Goal: Information Seeking & Learning: Learn about a topic

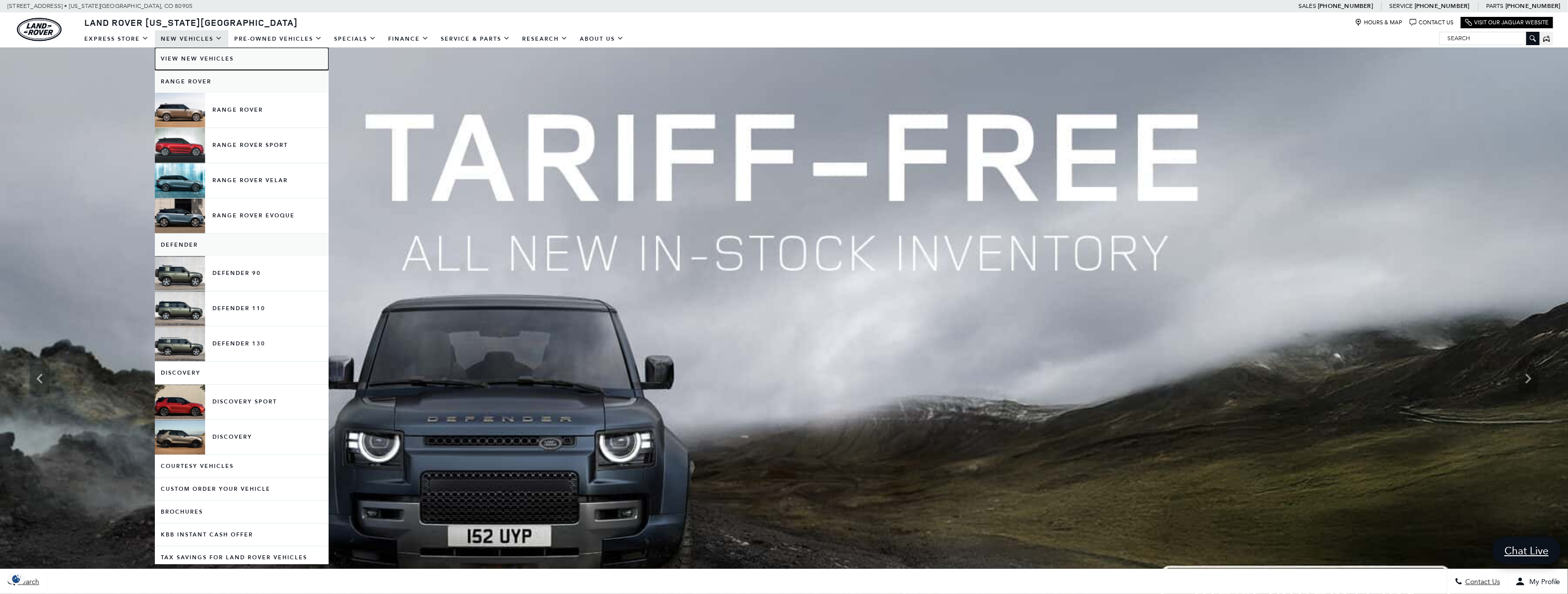
click at [182, 57] on link "View New Vehicles" at bounding box center [242, 58] width 174 height 22
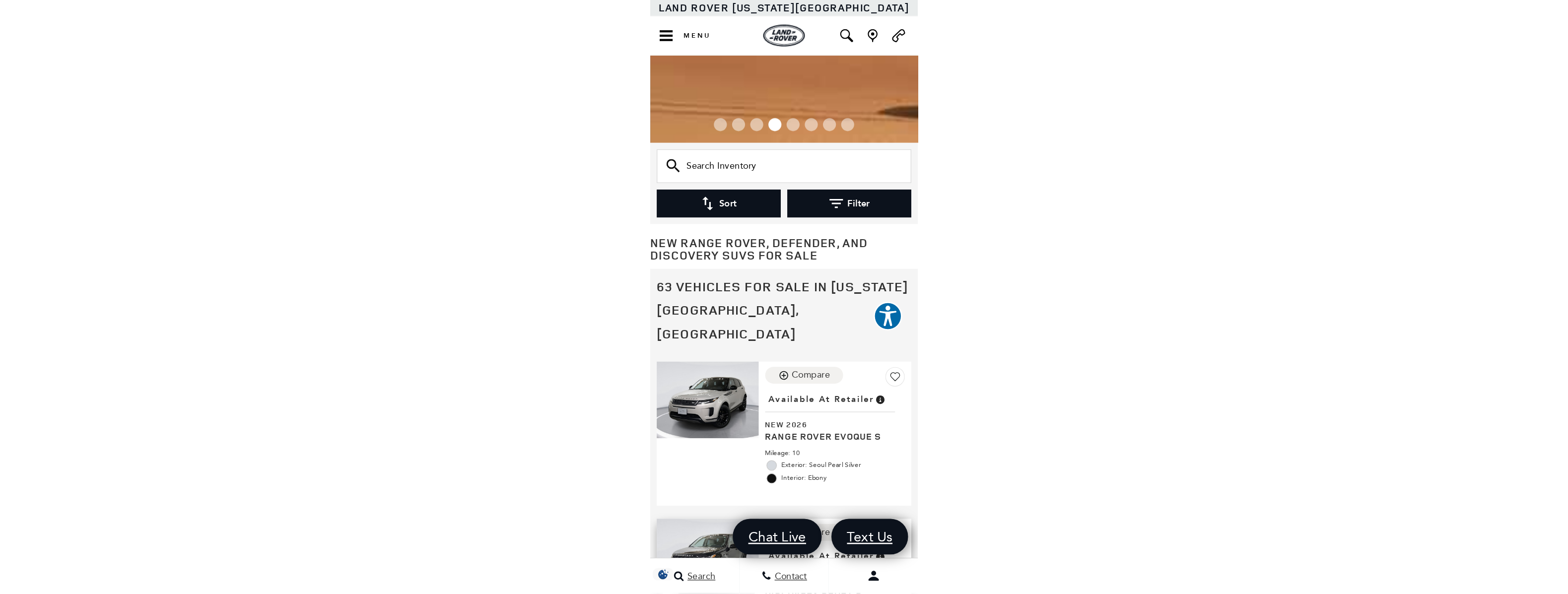
scroll to position [253, 0]
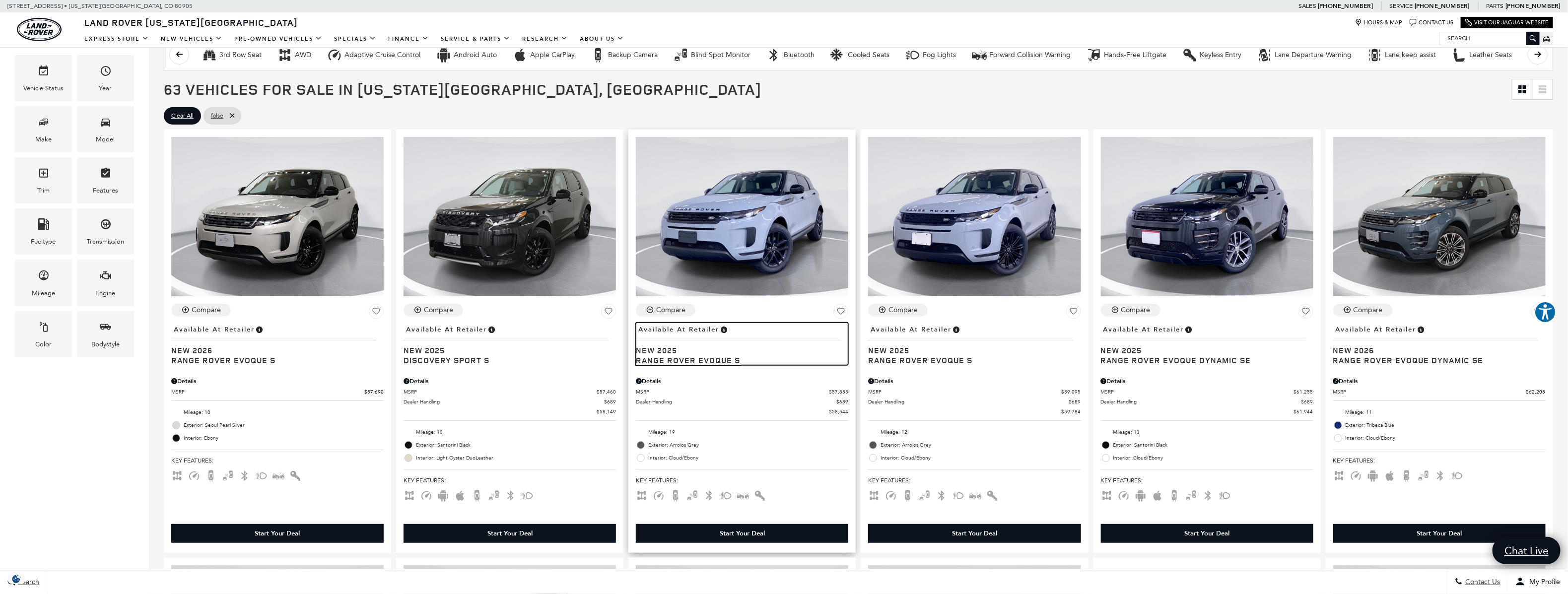
click at [698, 357] on span "Range Rover Evoque S" at bounding box center [739, 360] width 205 height 10
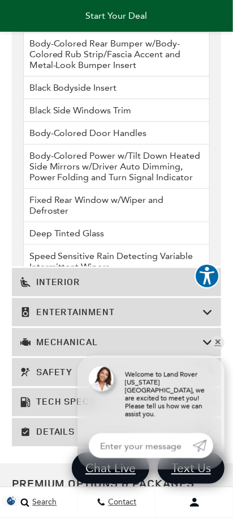
scroll to position [2265, 0]
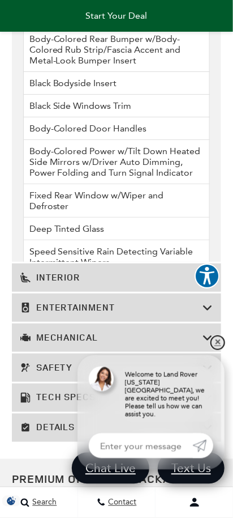
click at [215, 348] on link "✕" at bounding box center [218, 343] width 14 height 14
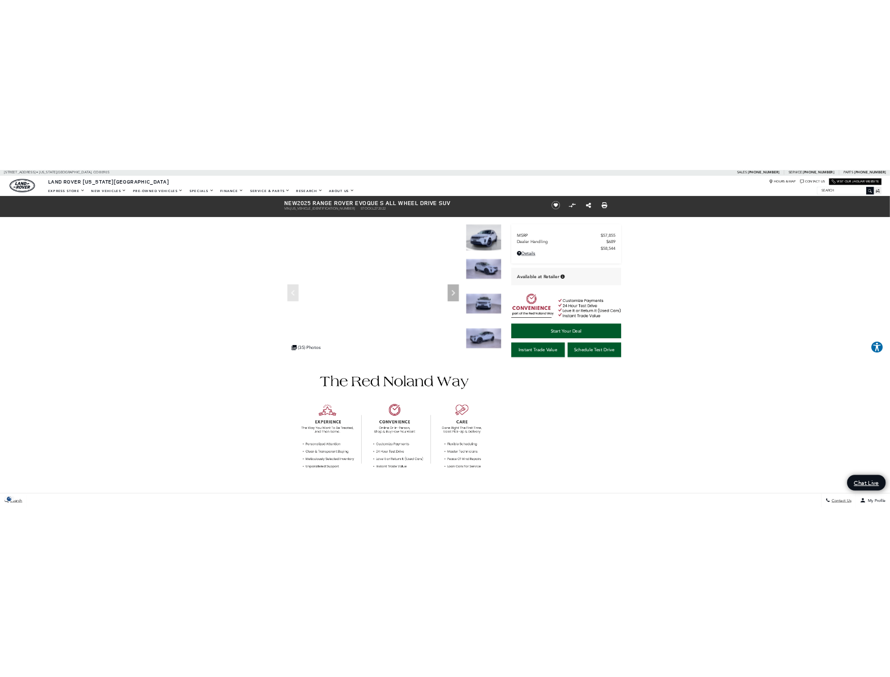
scroll to position [0, 0]
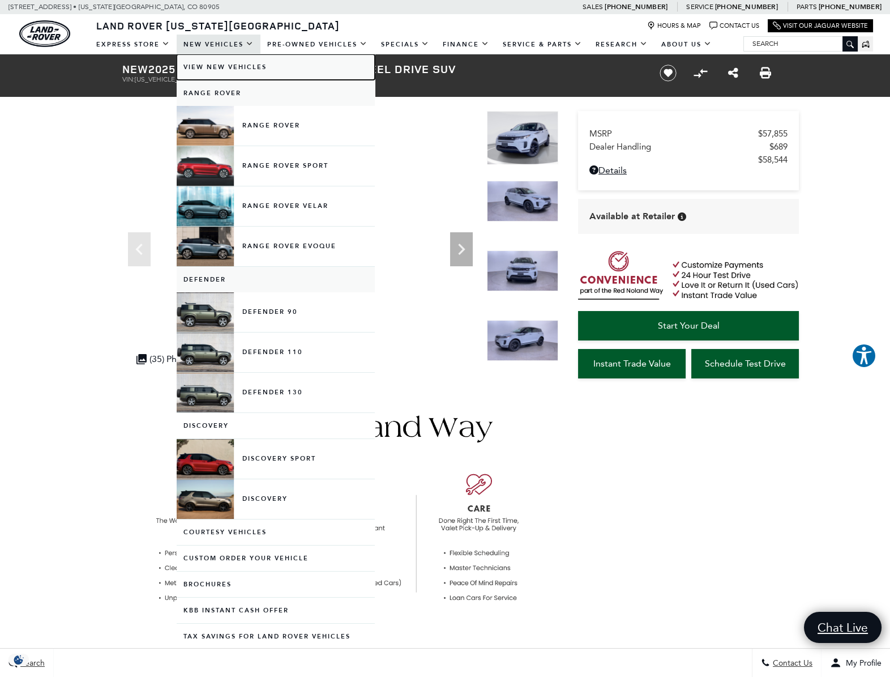
click at [240, 66] on link "View New Vehicles" at bounding box center [276, 66] width 198 height 25
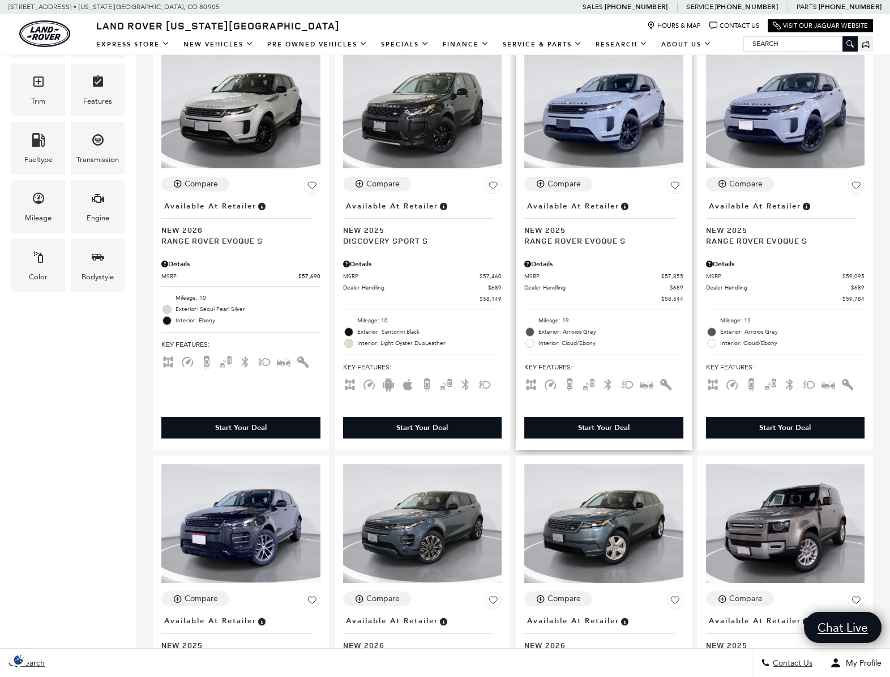
scroll to position [152, 0]
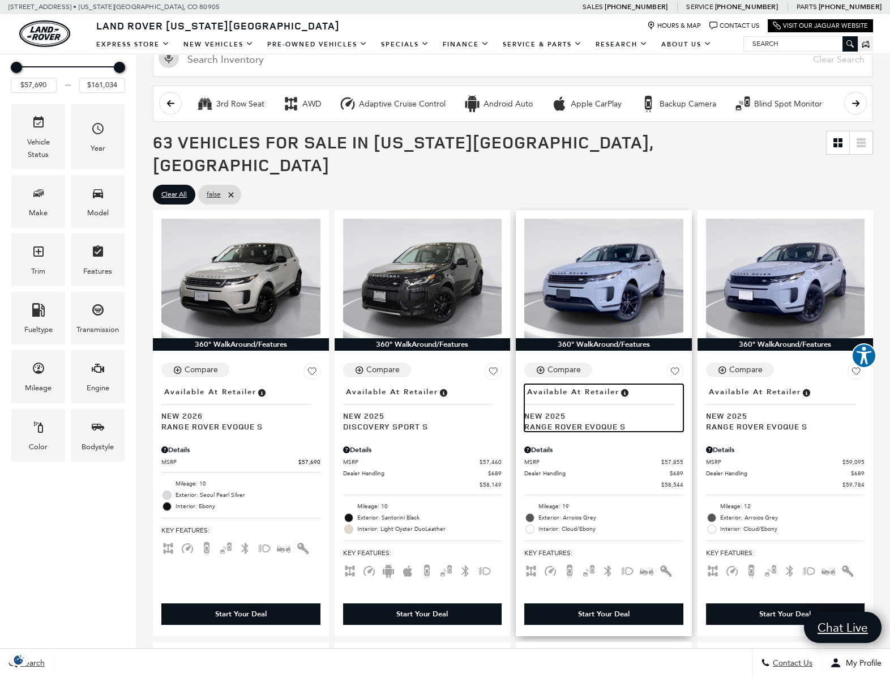
click at [617, 421] on span "Range Rover Evoque S" at bounding box center [599, 426] width 151 height 11
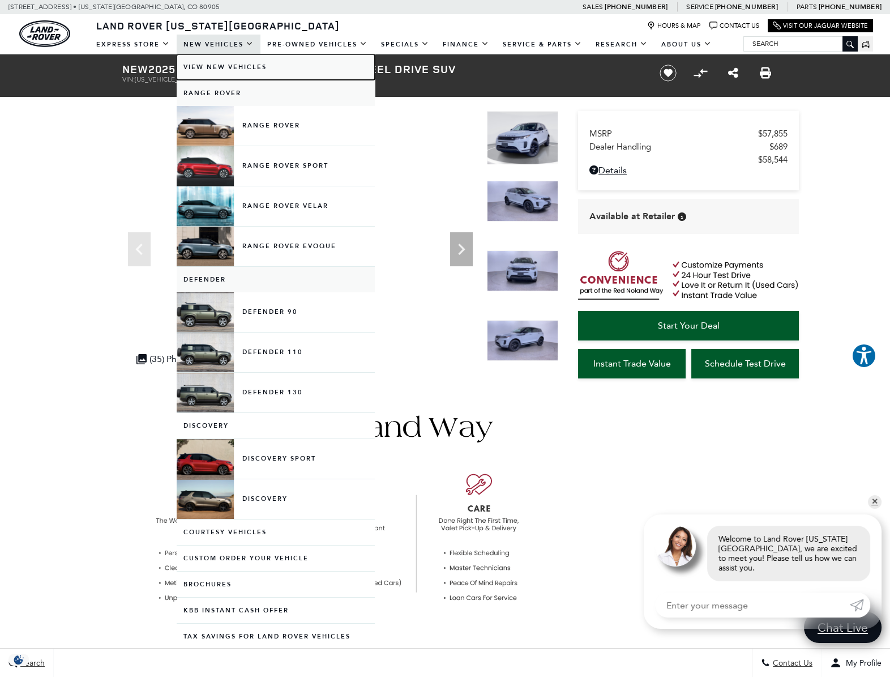
click at [214, 59] on link "View New Vehicles" at bounding box center [276, 66] width 198 height 25
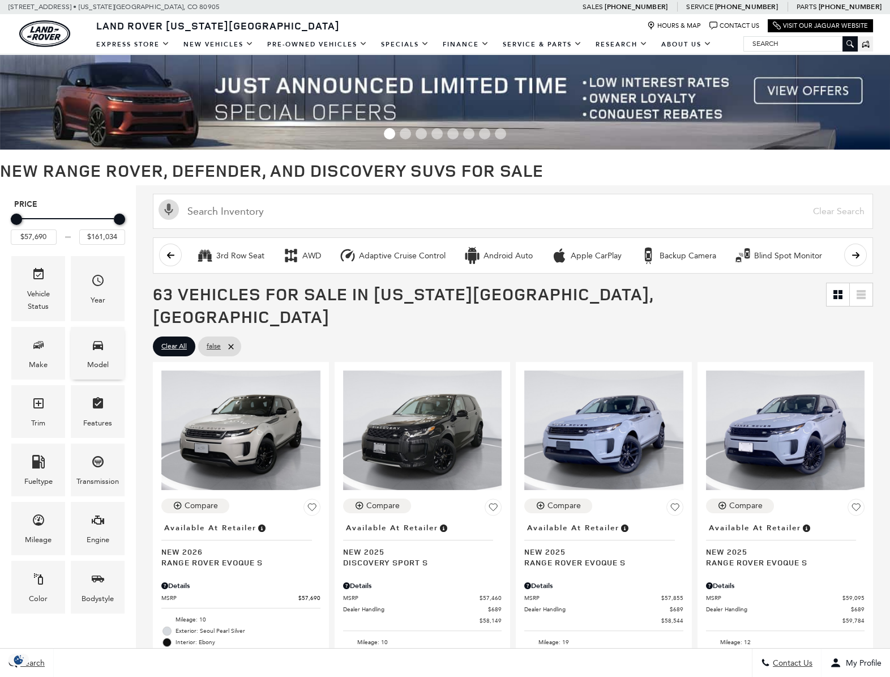
click at [89, 361] on div "Model" at bounding box center [98, 365] width 22 height 12
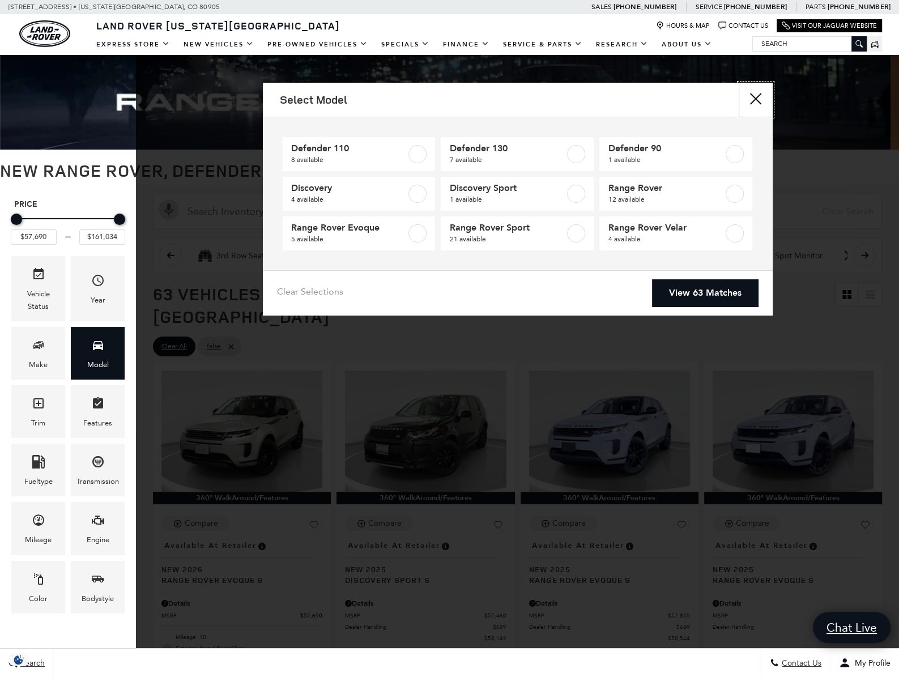
click at [749, 110] on button "close" at bounding box center [756, 100] width 34 height 34
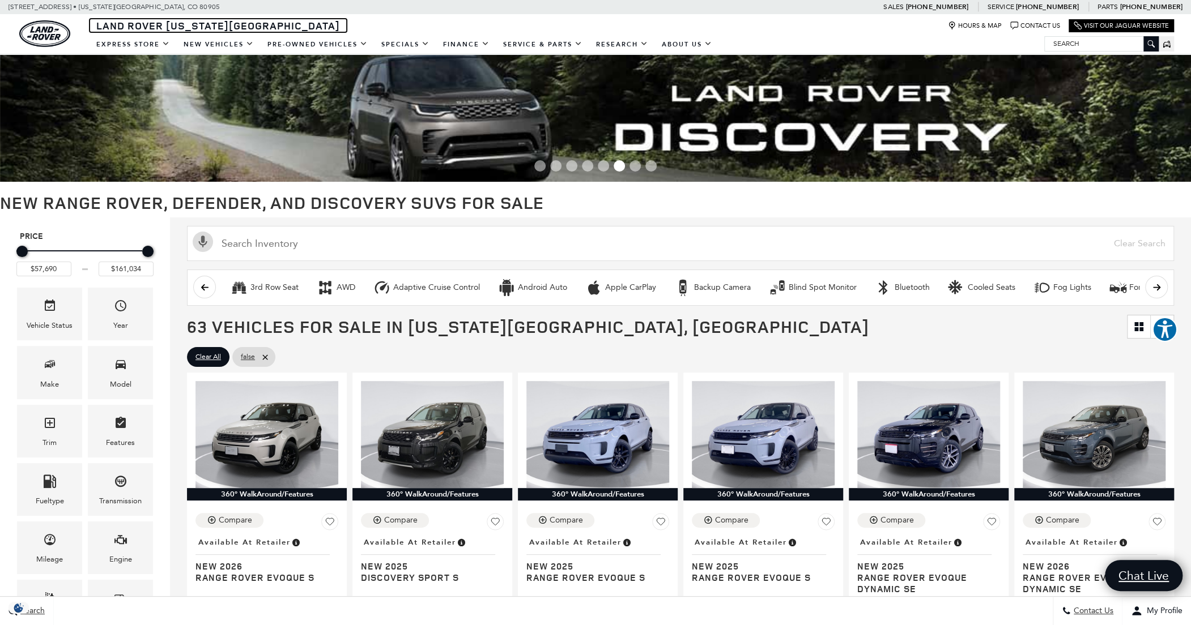
click at [127, 29] on span "Land Rover [US_STATE][GEOGRAPHIC_DATA]" at bounding box center [218, 26] width 244 height 14
